Goal: Task Accomplishment & Management: Complete application form

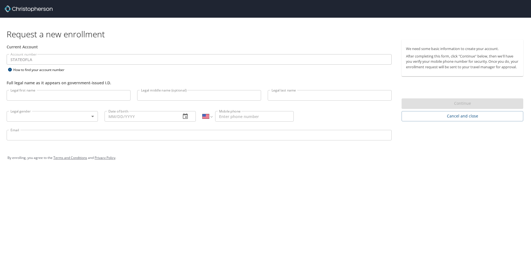
select select "US"
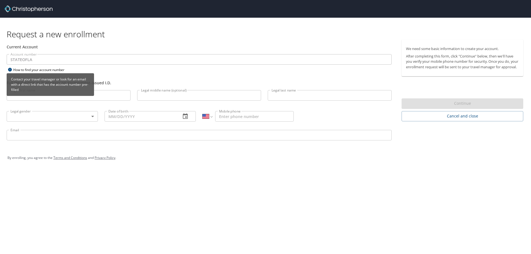
click at [41, 86] on p "Contact your travel manager or look for an email with a direct link that has th…" at bounding box center [50, 84] width 83 height 20
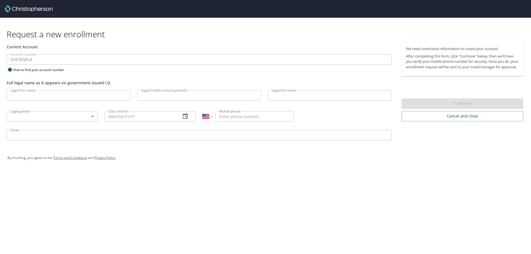
click at [298, 43] on div "Current Account" at bounding box center [199, 47] width 392 height 15
drag, startPoint x: 421, startPoint y: 181, endPoint x: 446, endPoint y: 174, distance: 26.3
click at [423, 181] on div "Request a new enrollment Current Account Account number STATEOFLA Account numbe…" at bounding box center [265, 127] width 531 height 254
